Goal: Task Accomplishment & Management: Use online tool/utility

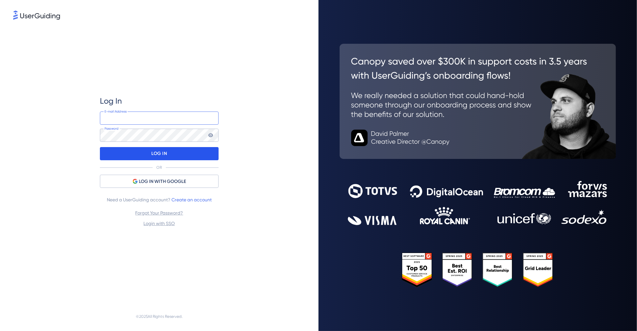
type input "[PERSON_NAME][EMAIL_ADDRESS][PERSON_NAME][DOMAIN_NAME]"
click at [144, 152] on div "LOG IN" at bounding box center [159, 153] width 119 height 13
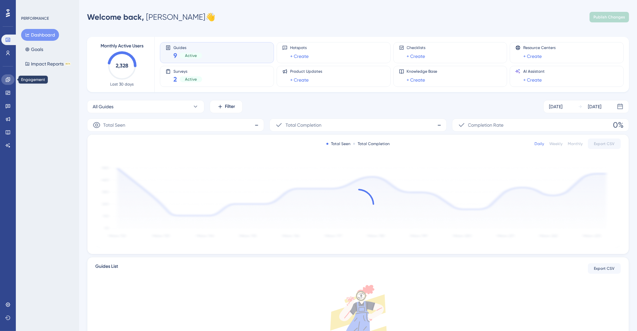
click at [9, 75] on link at bounding box center [7, 79] width 13 height 11
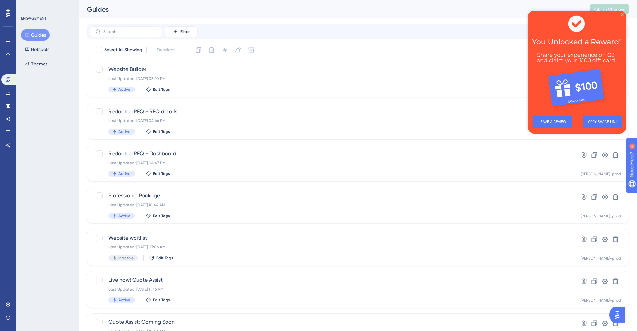
click at [619, 15] on img at bounding box center [576, 61] width 99 height 100
click at [623, 13] on icon "Close Preview" at bounding box center [621, 14] width 3 height 3
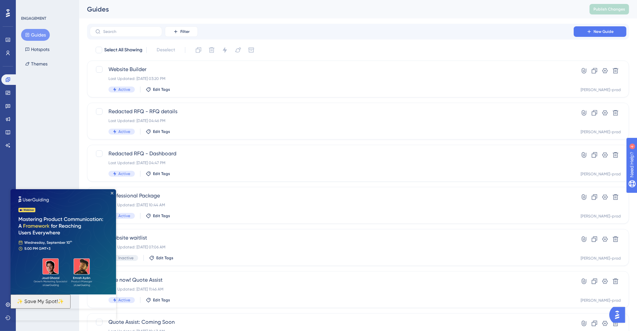
click at [31, 31] on button "Guides" at bounding box center [35, 35] width 29 height 12
click at [110, 194] on img at bounding box center [63, 241] width 105 height 105
click at [84, 109] on div "Performance Users Engagement Widgets Feedback Product Updates Knowledge Base AI…" at bounding box center [358, 250] width 558 height 501
click at [596, 29] on span "New Guide" at bounding box center [603, 31] width 20 height 5
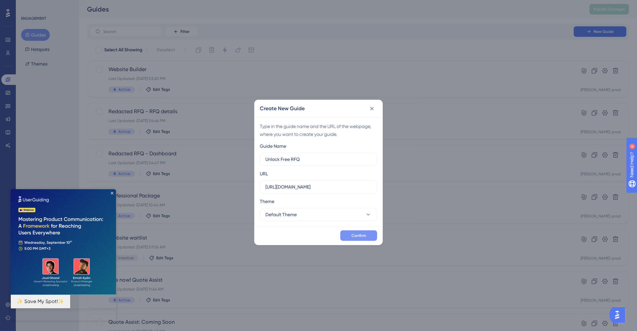
type input "Unlock Free RFQ"
click at [364, 238] on span "Confirm" at bounding box center [358, 235] width 14 height 5
